Goal: Transaction & Acquisition: Purchase product/service

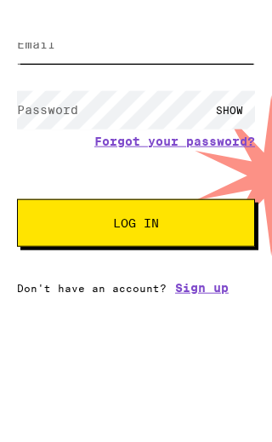
type input "[EMAIL_ADDRESS][DOMAIN_NAME]"
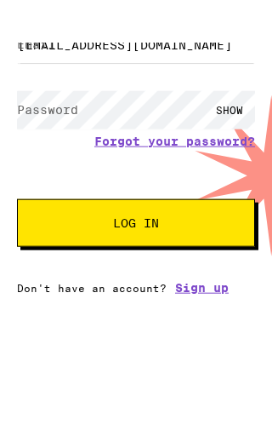
click at [136, 283] on button "Log In" at bounding box center [136, 286] width 238 height 48
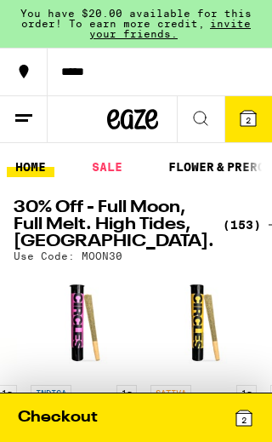
click at [260, 123] on button "2" at bounding box center [249, 119] width 48 height 46
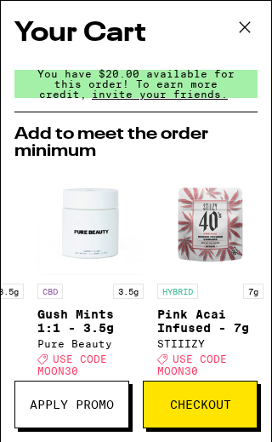
click at [245, 22] on icon at bounding box center [245, 27] width 26 height 26
